Goal: Task Accomplishment & Management: Complete application form

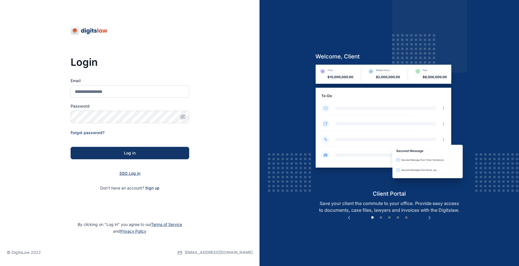
click at [129, 174] on span "SSO Log in" at bounding box center [129, 173] width 21 height 5
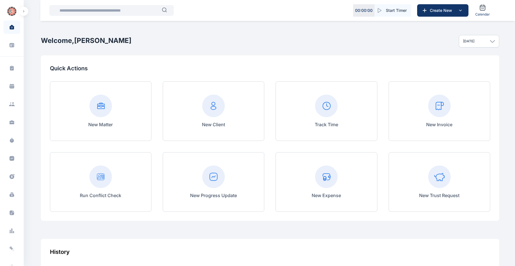
click at [443, 120] on div "New Invoice" at bounding box center [439, 111] width 26 height 33
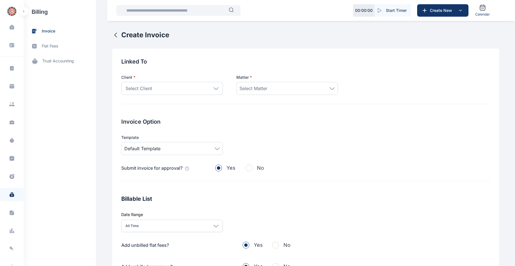
click at [182, 93] on div "Select Client" at bounding box center [172, 88] width 102 height 13
click at [197, 85] on div "Select Client" at bounding box center [172, 88] width 102 height 13
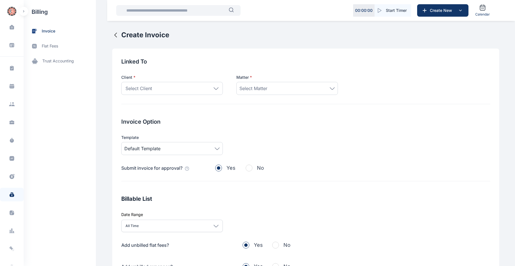
click at [160, 88] on div "Select Client" at bounding box center [172, 88] width 102 height 13
click at [184, 87] on div "Select Client" at bounding box center [172, 88] width 102 height 13
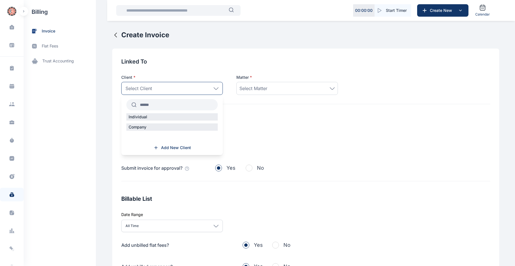
click at [168, 103] on input "text" at bounding box center [177, 105] width 81 height 10
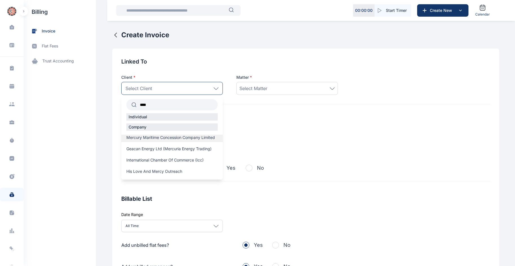
type input "****"
click at [154, 140] on span "Mercury Maritime Concession Company Limited" at bounding box center [170, 138] width 89 height 6
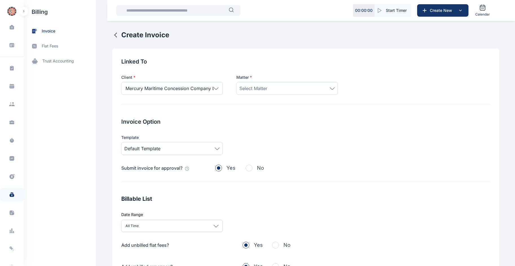
click at [275, 83] on div "Select Matter" at bounding box center [288, 88] width 102 height 13
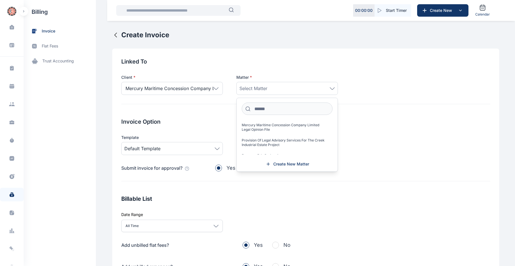
scroll to position [18, 0]
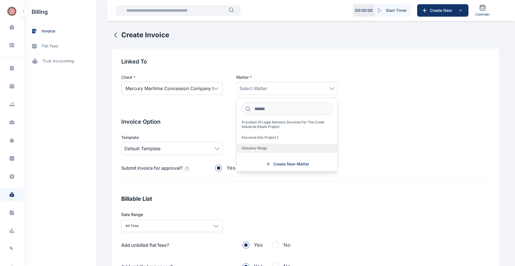
click at [265, 145] on label "Statutory filings" at bounding box center [287, 148] width 101 height 9
click at [267, 148] on label "Statutory filings" at bounding box center [287, 148] width 101 height 9
click at [313, 148] on label "Statutory filings" at bounding box center [287, 148] width 101 height 9
click at [223, 178] on div "Invoice Option Template Default Template Submit invoice for approval? Yes No" at bounding box center [305, 150] width 369 height 64
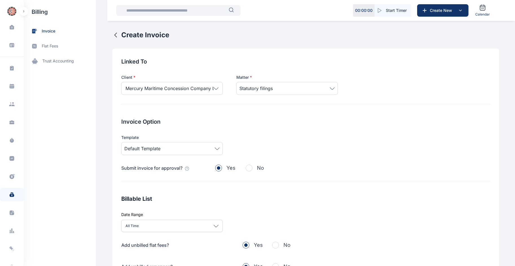
scroll to position [102, 0]
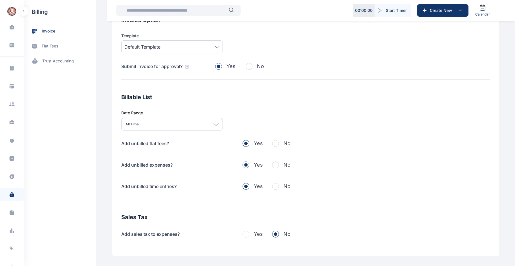
click at [276, 144] on span "button" at bounding box center [275, 143] width 7 height 7
click at [273, 167] on span "button" at bounding box center [275, 164] width 7 height 7
click at [274, 185] on span "button" at bounding box center [275, 186] width 7 height 7
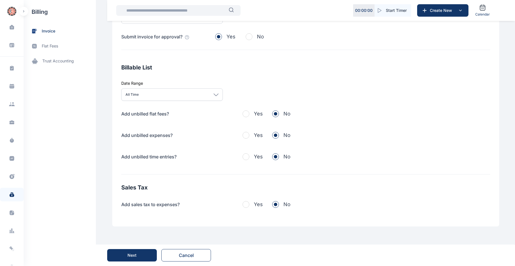
click at [129, 252] on button "Next" at bounding box center [132, 255] width 50 height 12
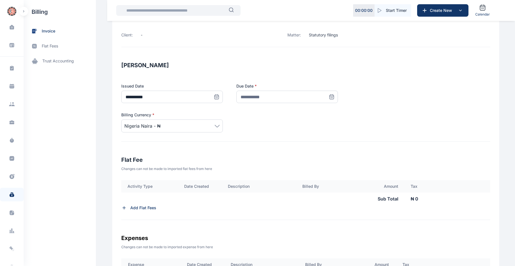
scroll to position [61, 0]
click at [330, 97] on icon at bounding box center [332, 97] width 4 height 0
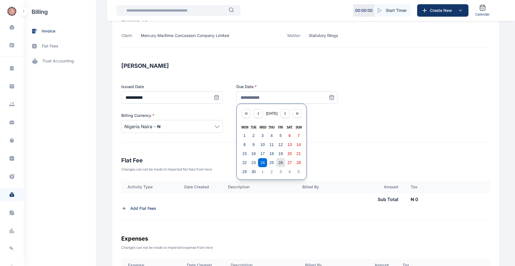
click at [279, 158] on button "26" at bounding box center [280, 162] width 9 height 9
type input "**********"
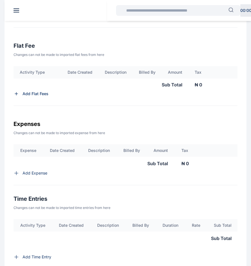
scroll to position [196, 0]
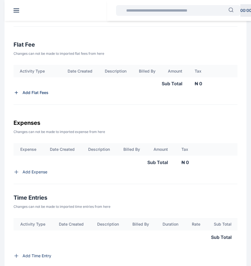
click at [36, 92] on p "Add Flat Fees" at bounding box center [36, 93] width 26 height 6
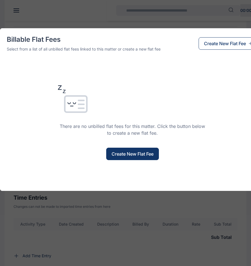
click at [117, 152] on span "Create New Flat Fee" at bounding box center [133, 153] width 42 height 7
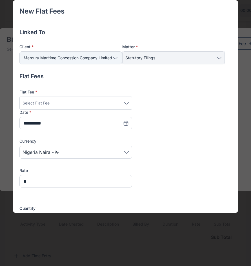
click at [90, 102] on div "Select Flat Fee" at bounding box center [76, 103] width 107 height 7
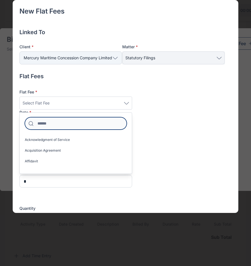
click at [73, 123] on input at bounding box center [76, 123] width 102 height 12
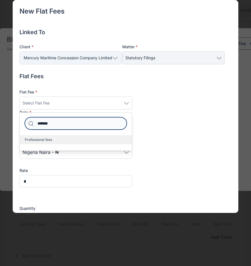
type input "*******"
click at [56, 135] on label "Professional fees" at bounding box center [76, 139] width 112 height 9
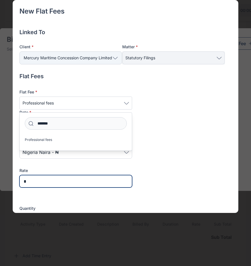
click at [32, 178] on input "*" at bounding box center [75, 181] width 113 height 12
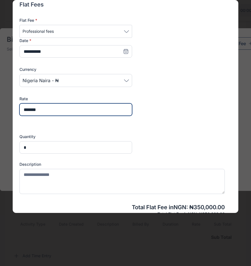
scroll to position [72, 0]
type input "*******"
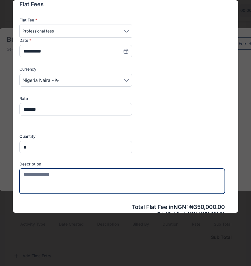
click at [51, 176] on textarea at bounding box center [122, 181] width 206 height 25
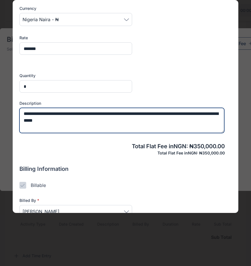
scroll to position [166, 0]
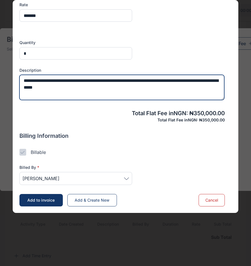
type textarea "**********"
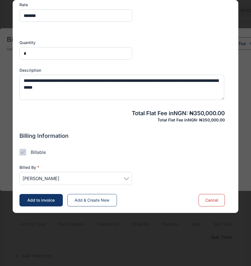
click at [73, 175] on span "Joseph Okonkwor" at bounding box center [76, 178] width 107 height 7
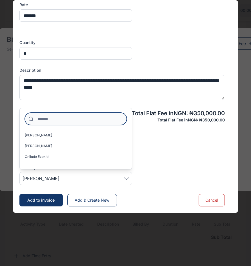
click at [80, 117] on input at bounding box center [76, 119] width 102 height 12
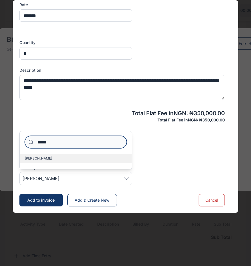
type input "*****"
click at [56, 156] on label "Bob-Onyeneke Tasie" at bounding box center [76, 158] width 112 height 9
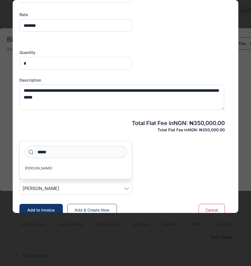
scroll to position [166, 0]
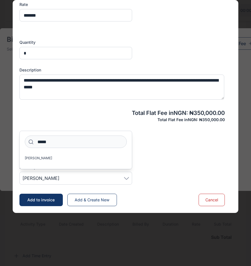
click at [99, 201] on span "Add & Create New" at bounding box center [92, 199] width 35 height 5
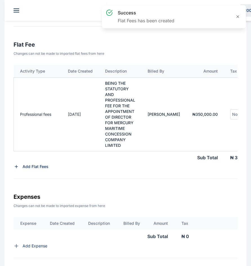
click at [233, 112] on span "No Tax" at bounding box center [239, 114] width 13 height 7
click at [236, 166] on span "VAT - 7.50%" at bounding box center [247, 163] width 22 height 9
click at [162, 188] on div "**********" at bounding box center [126, 131] width 242 height 566
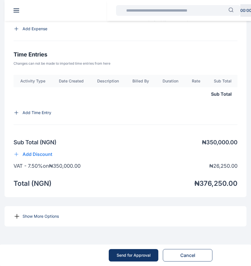
scroll to position [432, 0]
click at [32, 216] on p "Show More Options" at bounding box center [41, 216] width 36 height 6
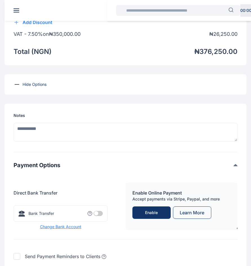
scroll to position [545, 0]
click at [97, 216] on span at bounding box center [98, 213] width 9 height 5
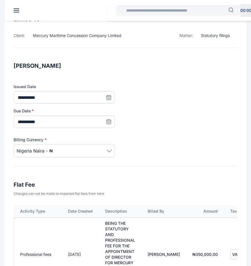
scroll to position [55, 0]
click at [112, 121] on span at bounding box center [109, 122] width 12 height 12
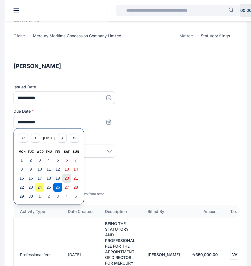
scroll to position [60, 0]
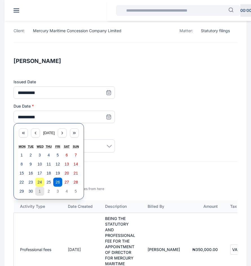
click at [40, 190] on abbr "1" at bounding box center [40, 191] width 2 height 5
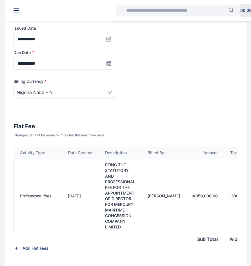
scroll to position [110, 0]
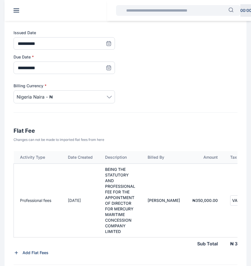
click at [111, 66] on icon at bounding box center [109, 68] width 4 height 4
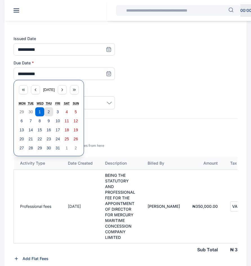
scroll to position [102, 0]
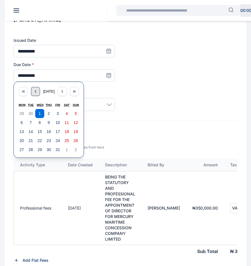
click at [36, 93] on icon "button" at bounding box center [35, 91] width 5 height 5
click at [56, 141] on abbr "26" at bounding box center [58, 140] width 5 height 5
type input "**********"
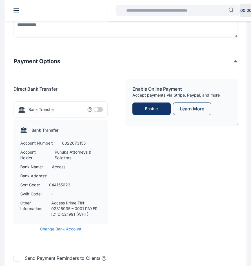
scroll to position [721, 0]
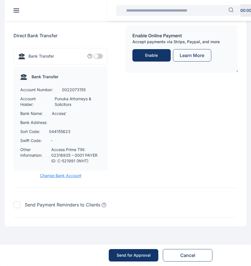
click at [123, 254] on div "Send for Approval" at bounding box center [134, 255] width 34 height 6
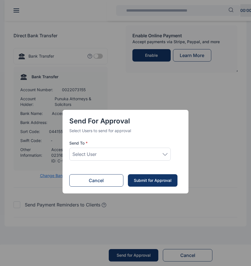
click at [144, 156] on div "Select User" at bounding box center [120, 154] width 95 height 7
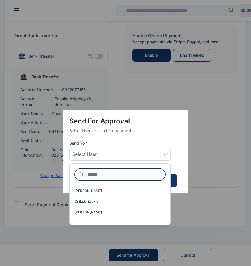
click at [107, 175] on input at bounding box center [120, 174] width 91 height 12
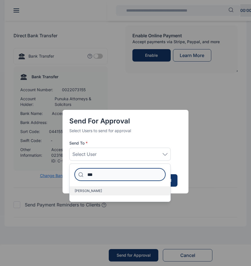
type input "***"
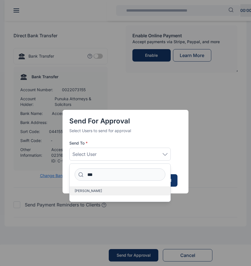
click at [101, 192] on label "Idigbe Elizabeth" at bounding box center [120, 190] width 101 height 9
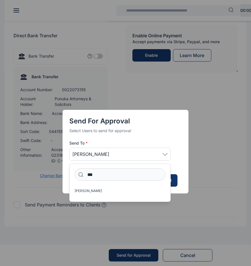
click at [209, 163] on div "Send for Approval Select Users to send for approval Send To * Idigbe Elizabeth …" at bounding box center [125, 133] width 251 height 266
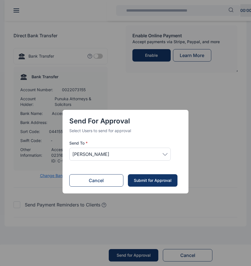
click at [161, 181] on div "Submit for Approval" at bounding box center [153, 181] width 38 height 6
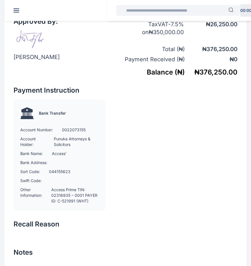
scroll to position [324, 0]
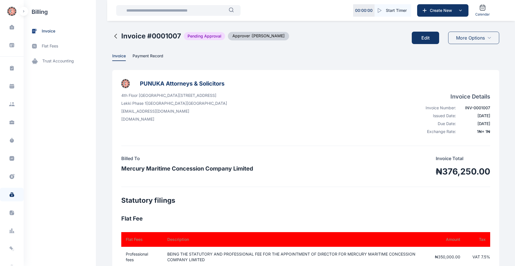
click at [456, 116] on div "Issued Date:" at bounding box center [438, 116] width 36 height 6
click at [12, 30] on span at bounding box center [12, 27] width 14 height 12
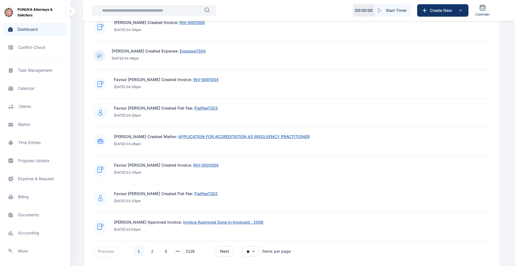
scroll to position [303, 0]
